Goal: Navigation & Orientation: Find specific page/section

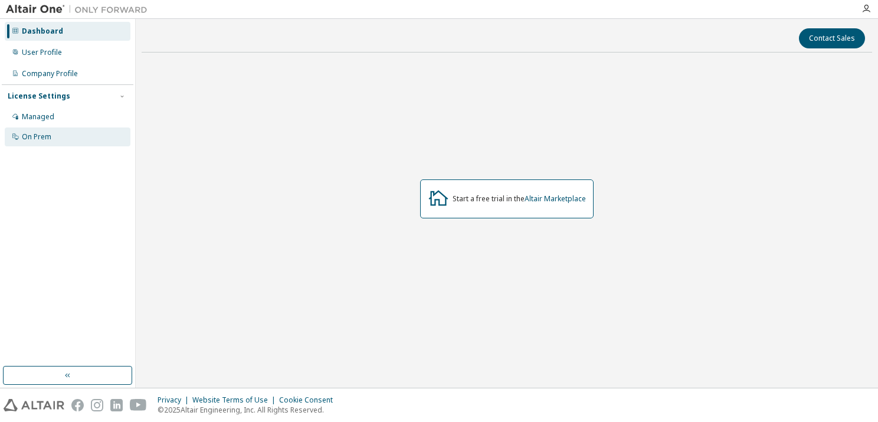
click at [42, 139] on div "On Prem" at bounding box center [37, 136] width 30 height 9
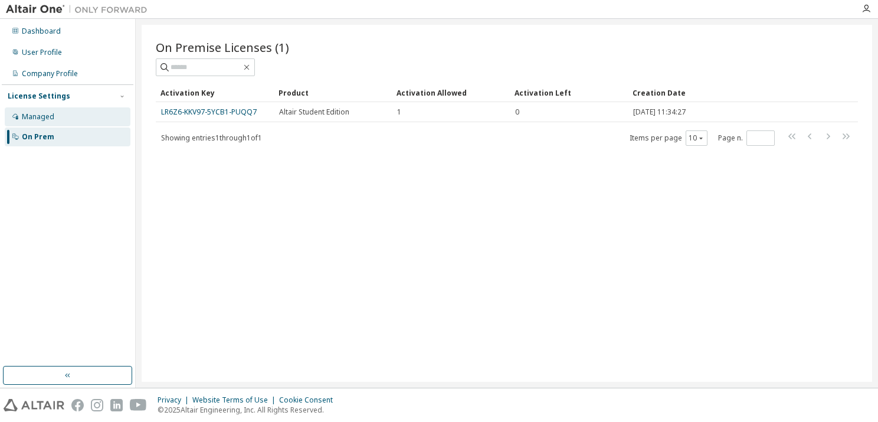
click at [45, 113] on div "Managed" at bounding box center [38, 116] width 32 height 9
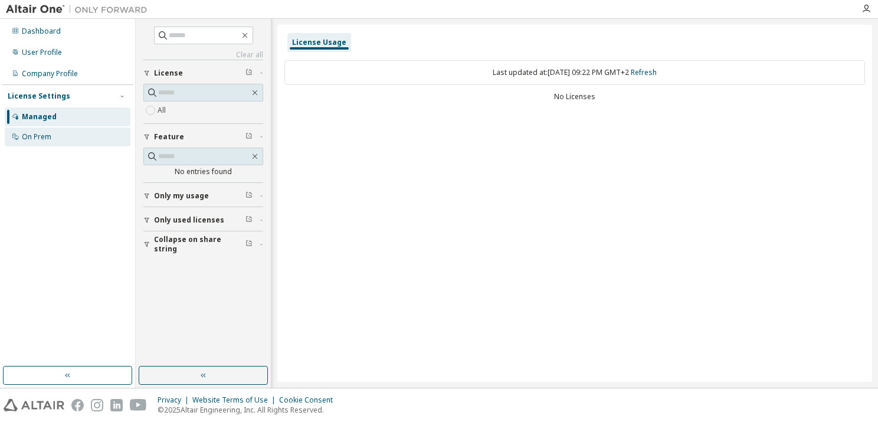
click at [50, 127] on div "On Prem" at bounding box center [68, 136] width 126 height 19
